Goal: Find specific page/section: Find specific page/section

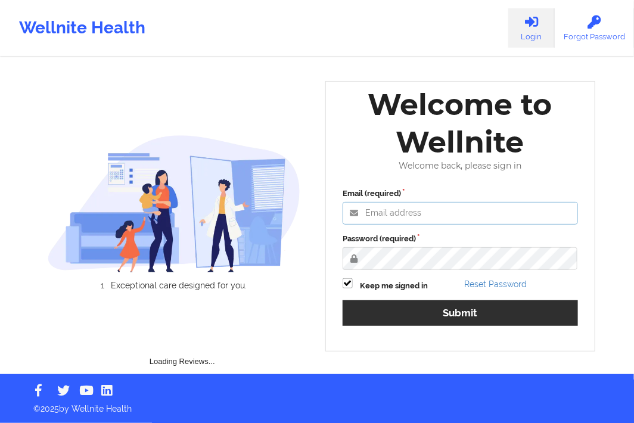
type input "[EMAIL_ADDRESS][DOMAIN_NAME]"
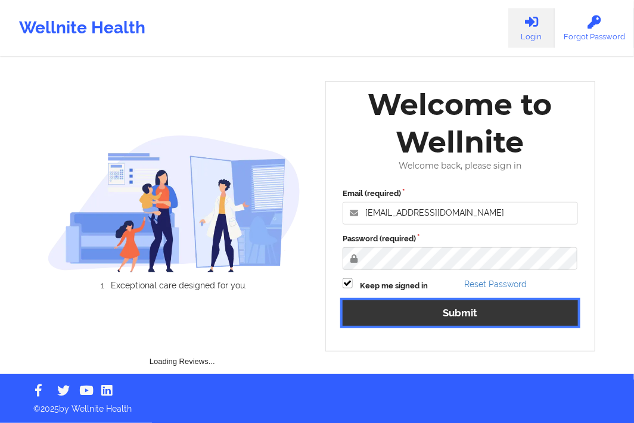
click at [460, 307] on button "Submit" at bounding box center [460, 313] width 235 height 26
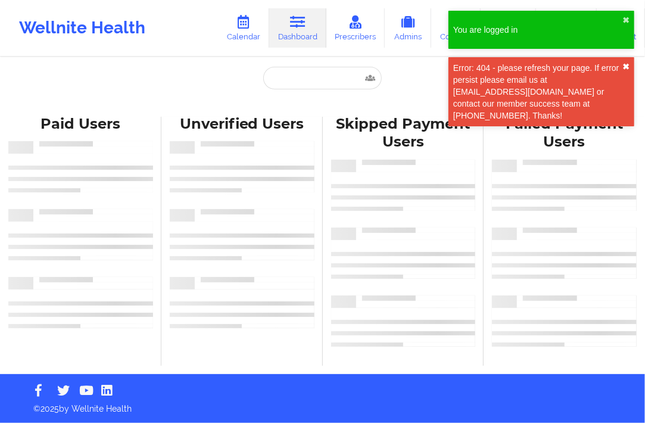
click at [629, 66] on button "✖︎" at bounding box center [626, 67] width 7 height 10
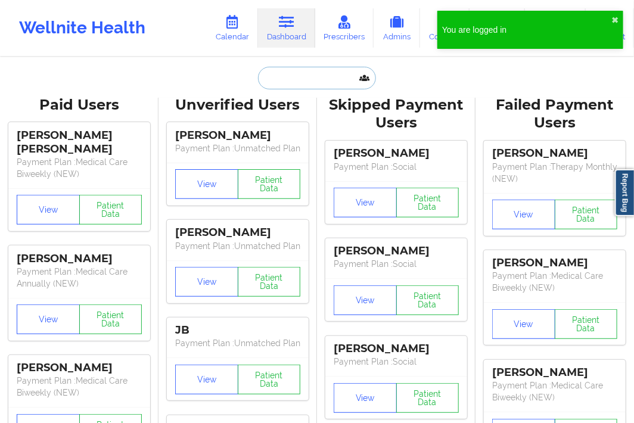
click at [276, 80] on input "text" at bounding box center [317, 78] width 118 height 23
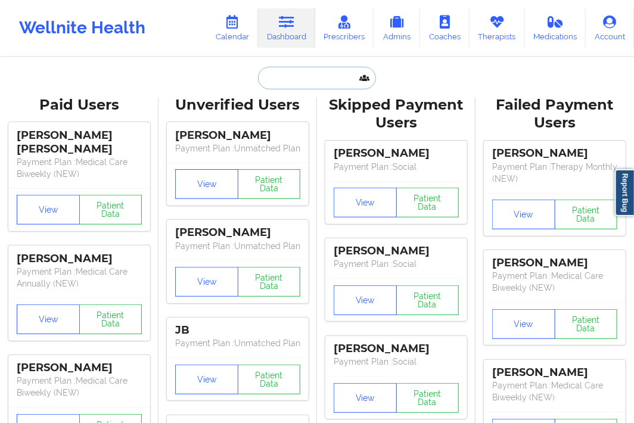
paste input "934773033"
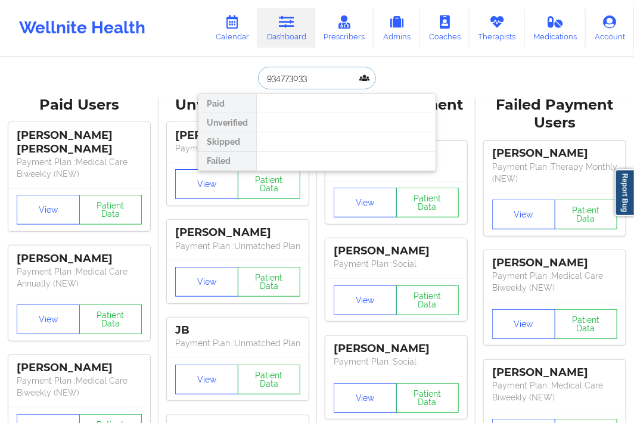
type input "934773033"
drag, startPoint x: 317, startPoint y: 79, endPoint x: 229, endPoint y: 92, distance: 89.3
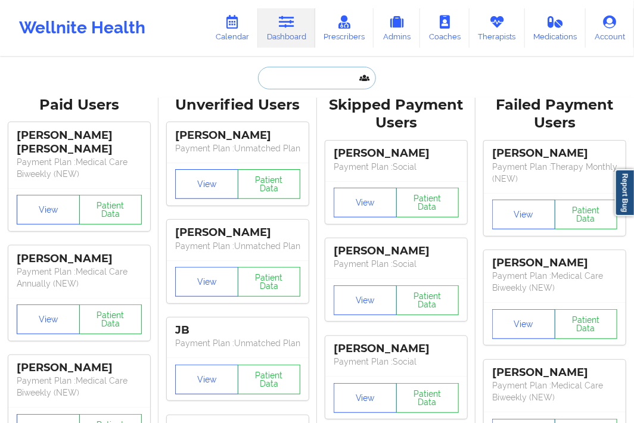
click at [284, 79] on input "text" at bounding box center [317, 78] width 118 height 23
click at [289, 74] on input "text" at bounding box center [317, 78] width 118 height 23
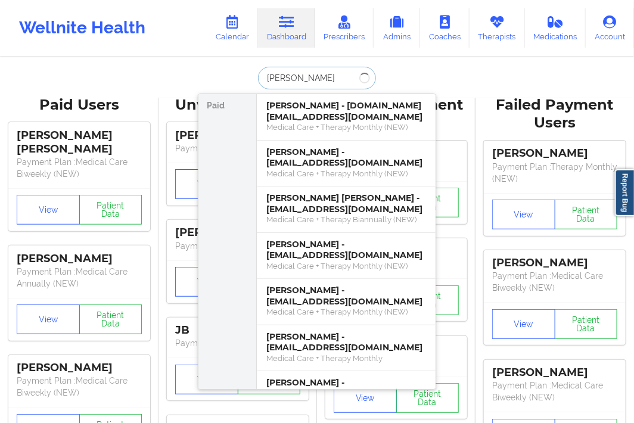
type input "[PERSON_NAME]"
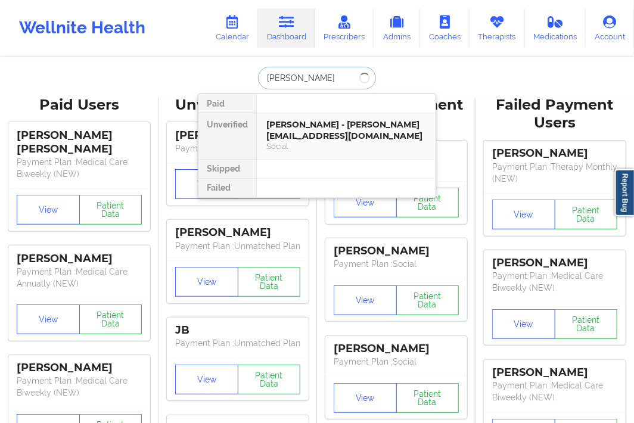
click at [296, 128] on div "[PERSON_NAME] - [PERSON_NAME][EMAIL_ADDRESS][DOMAIN_NAME]" at bounding box center [346, 130] width 160 height 22
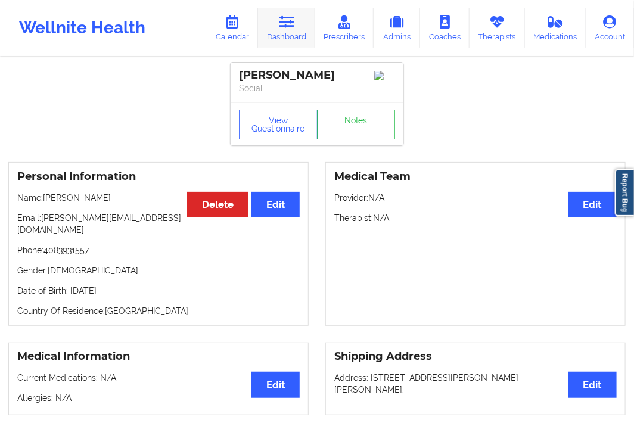
click at [275, 18] on link "Dashboard" at bounding box center [286, 27] width 57 height 39
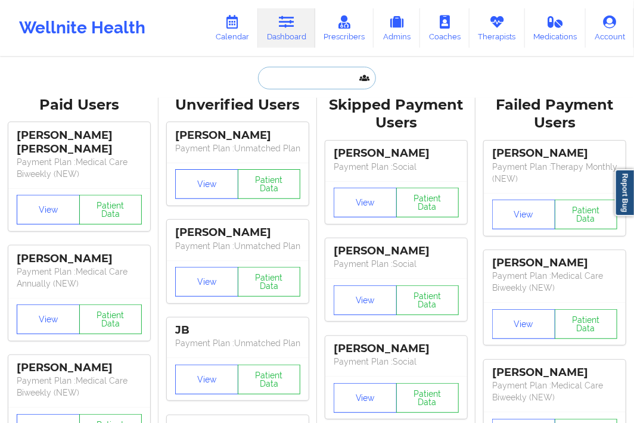
click at [300, 70] on input "text" at bounding box center [317, 78] width 118 height 23
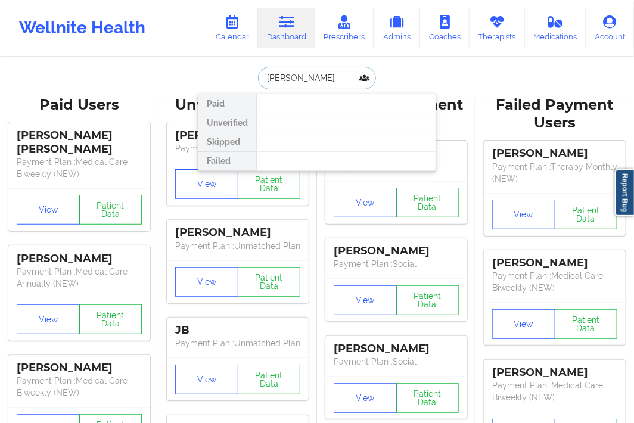
click at [284, 79] on input "[PERSON_NAME]" at bounding box center [317, 78] width 118 height 23
click at [288, 82] on input "[PERSON_NAME]" at bounding box center [317, 78] width 118 height 23
click at [290, 82] on input "[PERSON_NAME]" at bounding box center [317, 78] width 118 height 23
drag, startPoint x: 313, startPoint y: 74, endPoint x: 303, endPoint y: 75, distance: 10.7
click at [303, 75] on input "[PERSON_NAME]" at bounding box center [317, 78] width 118 height 23
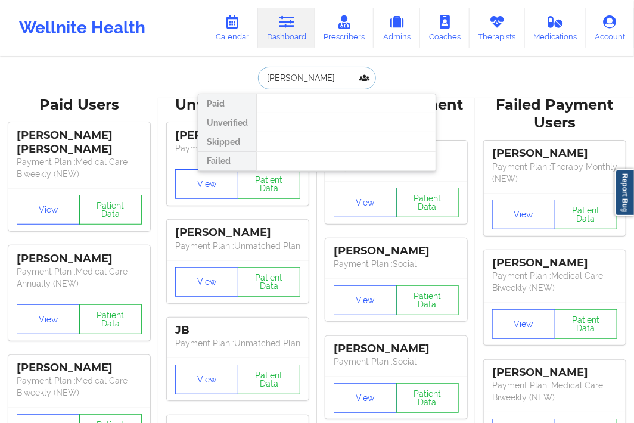
click at [288, 80] on input "[PERSON_NAME]" at bounding box center [317, 78] width 118 height 23
drag, startPoint x: 286, startPoint y: 81, endPoint x: 308, endPoint y: 81, distance: 22.1
click at [308, 81] on input "[PERSON_NAME]" at bounding box center [317, 78] width 118 height 23
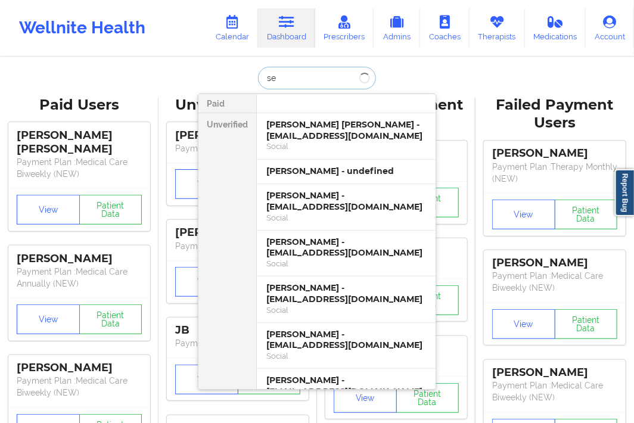
type input "s"
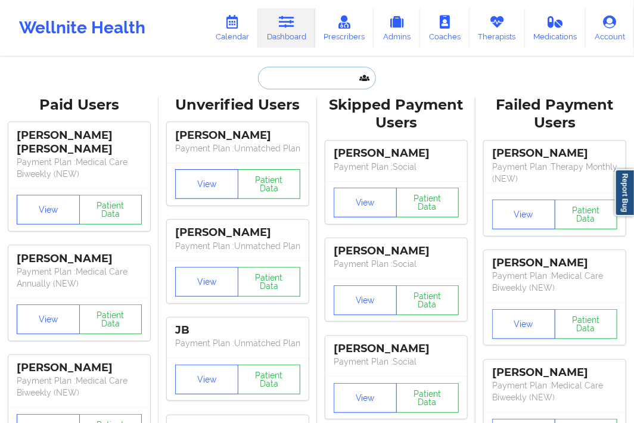
click at [290, 75] on input "text" at bounding box center [317, 78] width 118 height 23
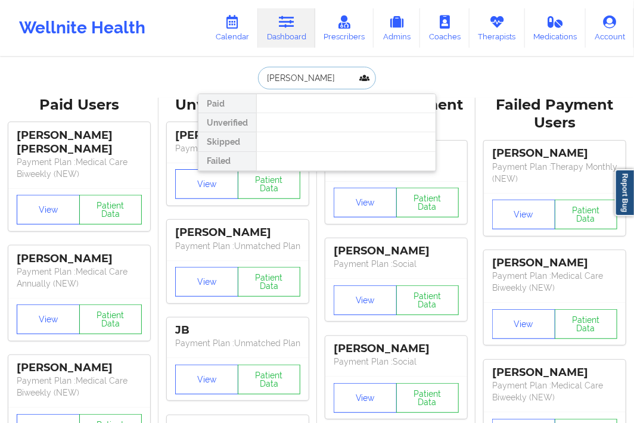
drag, startPoint x: 289, startPoint y: 77, endPoint x: 333, endPoint y: 86, distance: 44.3
click at [333, 86] on input "[PERSON_NAME]" at bounding box center [317, 78] width 118 height 23
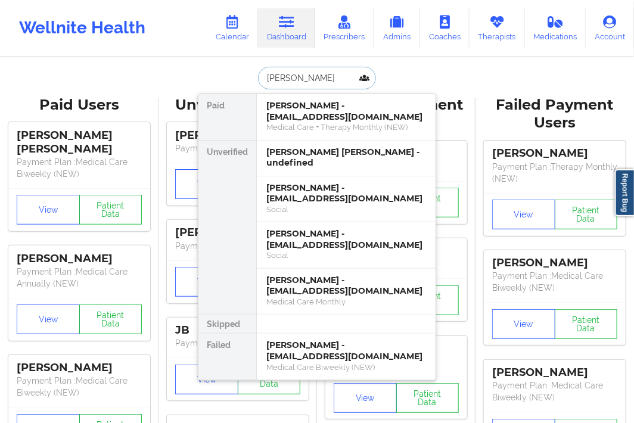
type input "[PERSON_NAME]"
drag, startPoint x: 290, startPoint y: 80, endPoint x: 257, endPoint y: 84, distance: 33.0
click at [258, 84] on input "[PERSON_NAME]" at bounding box center [317, 78] width 118 height 23
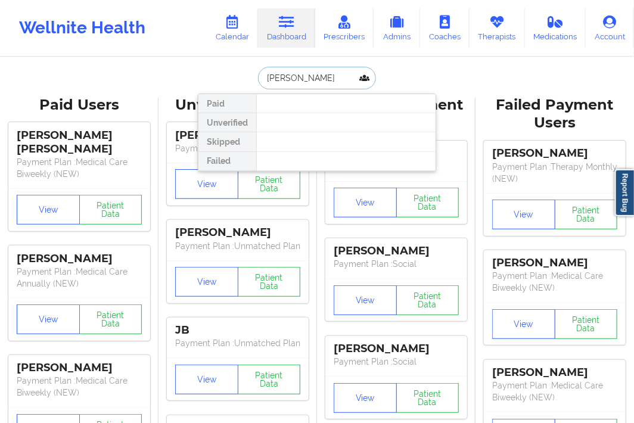
type input "[PERSON_NAME]"
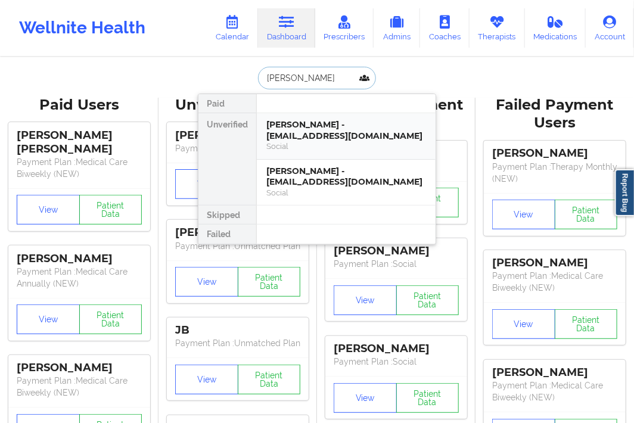
click at [296, 135] on div "[PERSON_NAME] - [EMAIL_ADDRESS][DOMAIN_NAME]" at bounding box center [346, 130] width 160 height 22
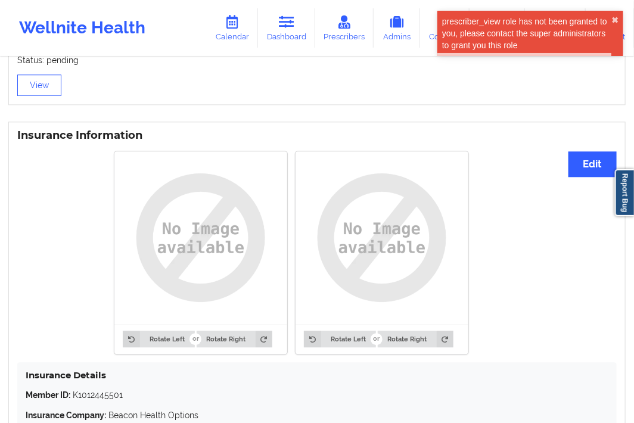
scroll to position [931, 0]
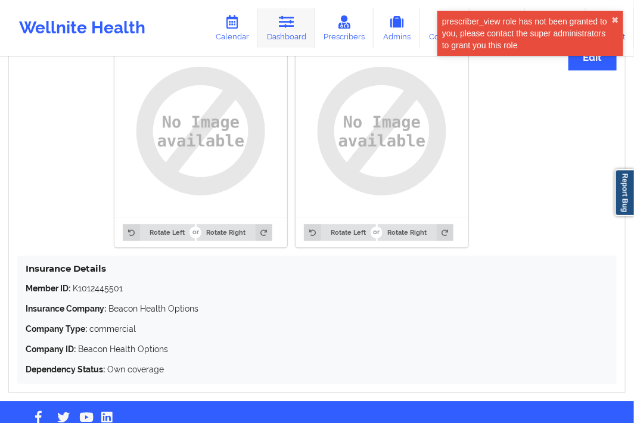
click at [290, 33] on link "Dashboard" at bounding box center [286, 27] width 57 height 39
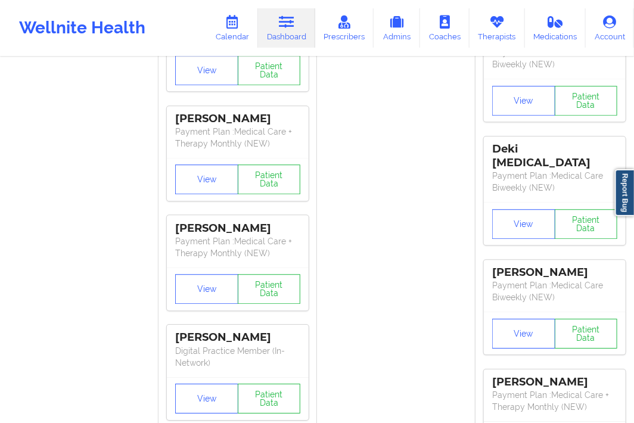
click at [283, 30] on link "Dashboard" at bounding box center [286, 27] width 57 height 39
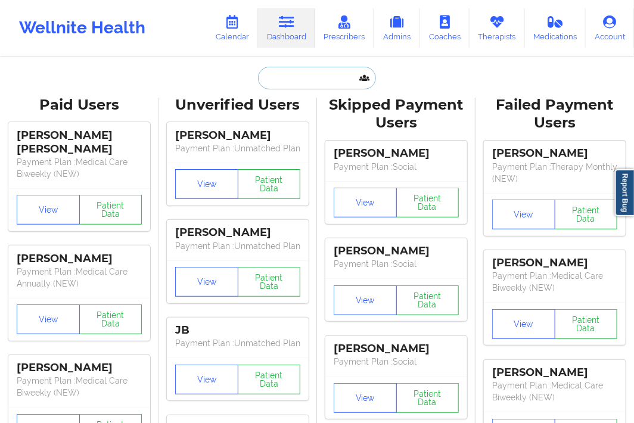
click at [277, 82] on input "text" at bounding box center [317, 78] width 118 height 23
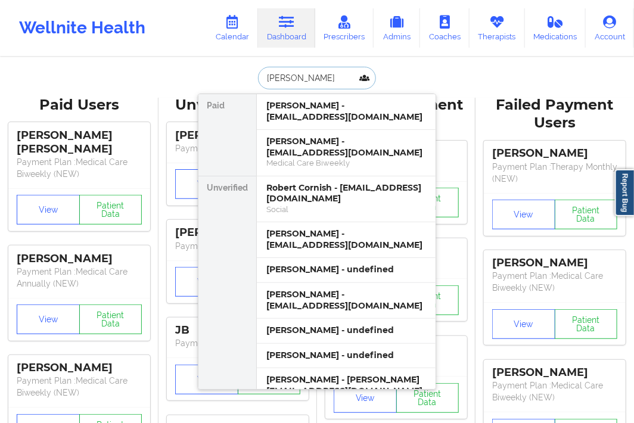
type input "[PERSON_NAME]"
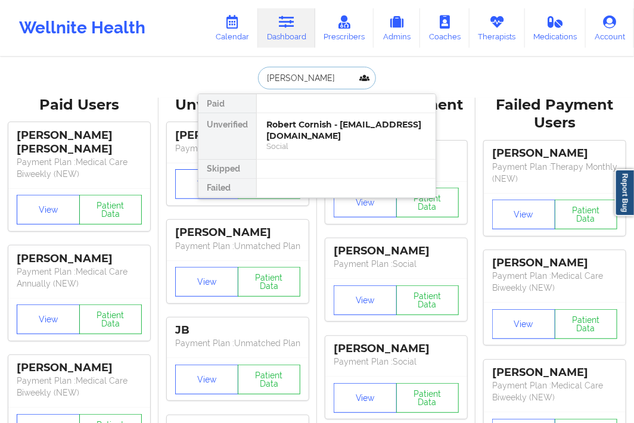
click at [368, 123] on div "Robert Cornish - [EMAIL_ADDRESS][DOMAIN_NAME]" at bounding box center [346, 130] width 160 height 22
